Goal: Check status

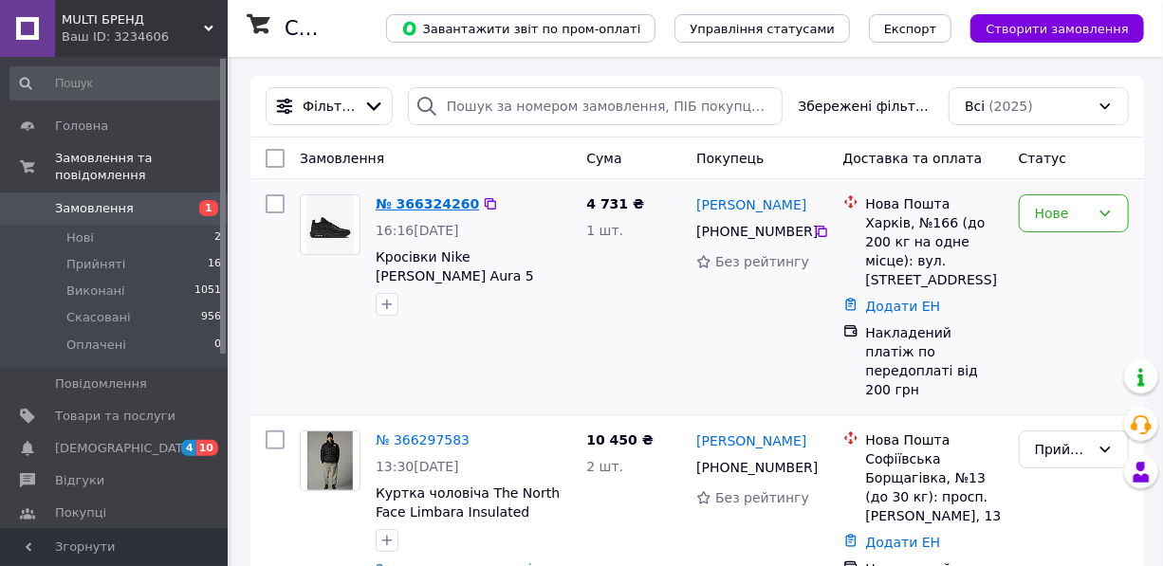
click at [423, 204] on link "№ 366324260" at bounding box center [427, 203] width 103 height 15
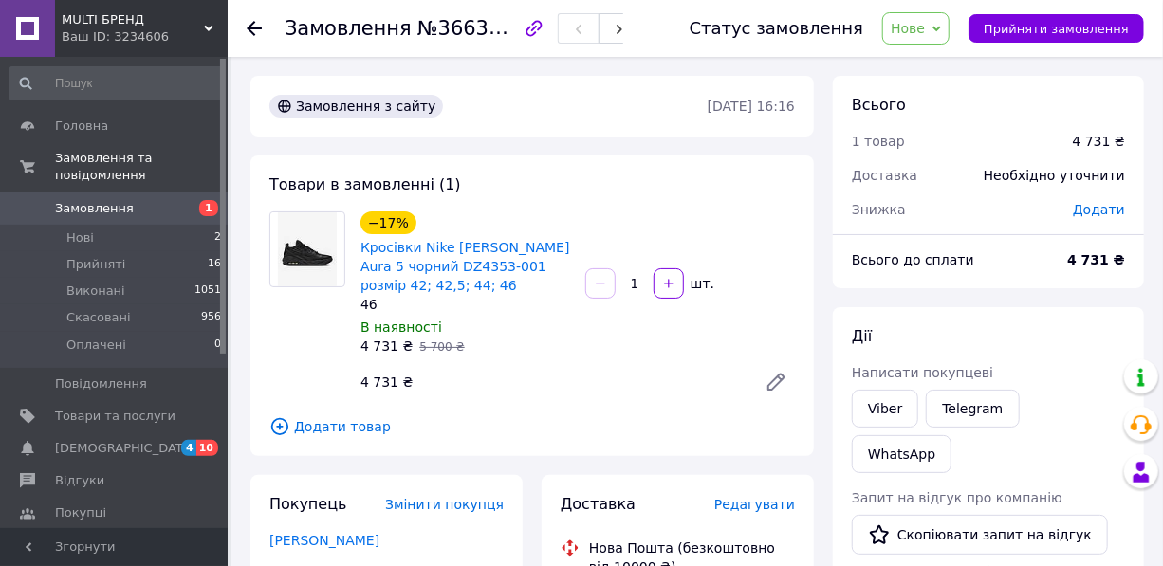
scroll to position [258, 0]
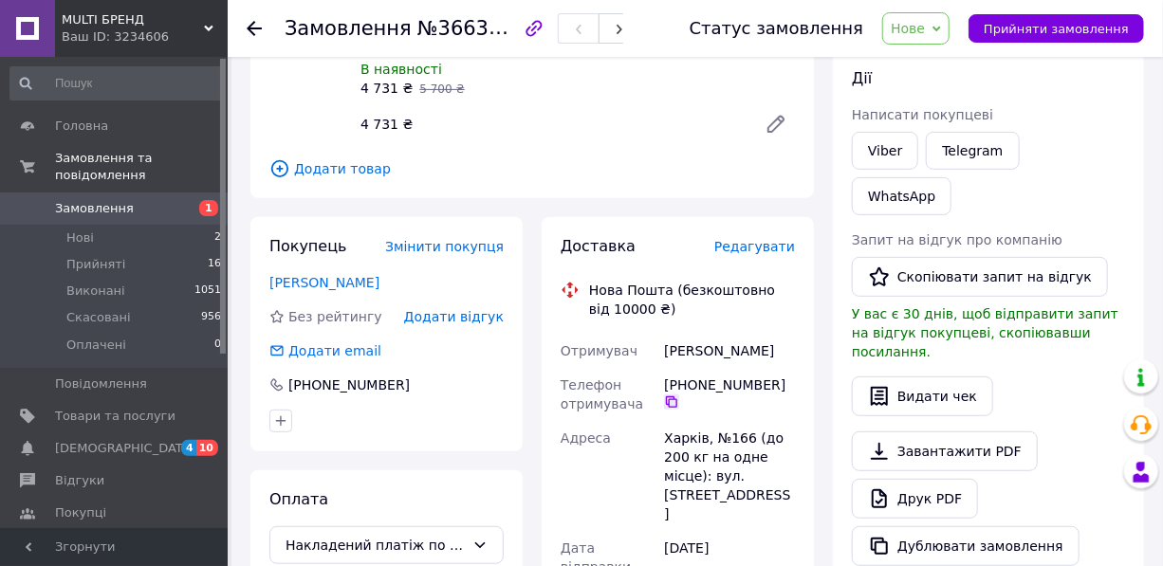
click at [679, 394] on icon at bounding box center [671, 401] width 15 height 15
drag, startPoint x: 707, startPoint y: 351, endPoint x: 687, endPoint y: 352, distance: 19.9
click at [653, 353] on div "Отримувач [PERSON_NAME] Телефон отримувача [PHONE_NUMBER]   [PERSON_NAME], №166…" at bounding box center [678, 503] width 242 height 338
copy div "Отримувач [PERSON_NAME]"
drag, startPoint x: 771, startPoint y: 351, endPoint x: 711, endPoint y: 361, distance: 60.6
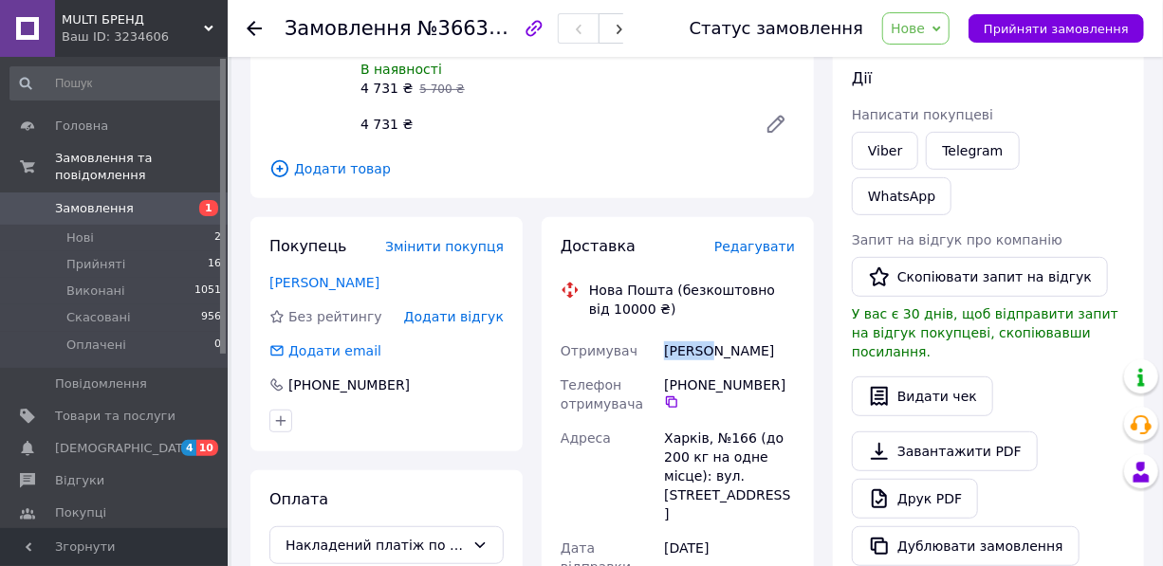
click at [711, 361] on div "[PERSON_NAME]" at bounding box center [729, 351] width 138 height 34
copy div "[PERSON_NAME]"
click at [648, 444] on div "Отримувач [PERSON_NAME] Телефон отримувача [PHONE_NUMBER]   [PERSON_NAME], №166…" at bounding box center [678, 503] width 242 height 338
copy div "[PERSON_NAME],"
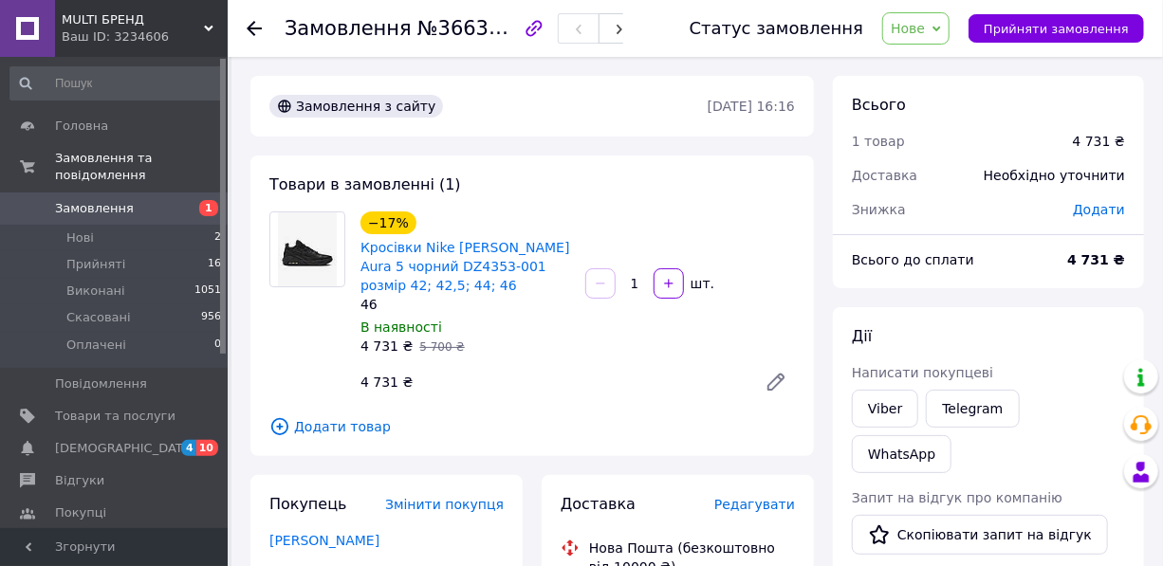
click at [119, 200] on span "Замовлення" at bounding box center [94, 208] width 79 height 17
